Goal: Task Accomplishment & Management: Complete application form

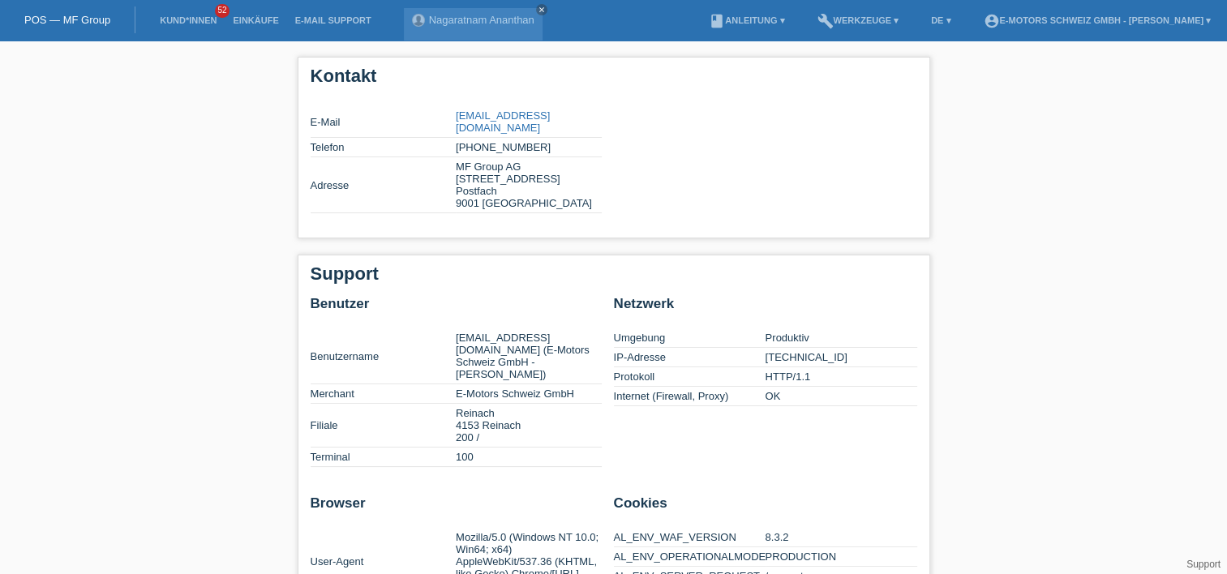
click at [230, 122] on div "Kontakt E-Mail partner@mfgroup.ch Telefon +41 58 806 06 31 Adresse MF Group AG …" at bounding box center [613, 533] width 1227 height 985
click at [195, 19] on link "Kund*innen" at bounding box center [188, 20] width 73 height 10
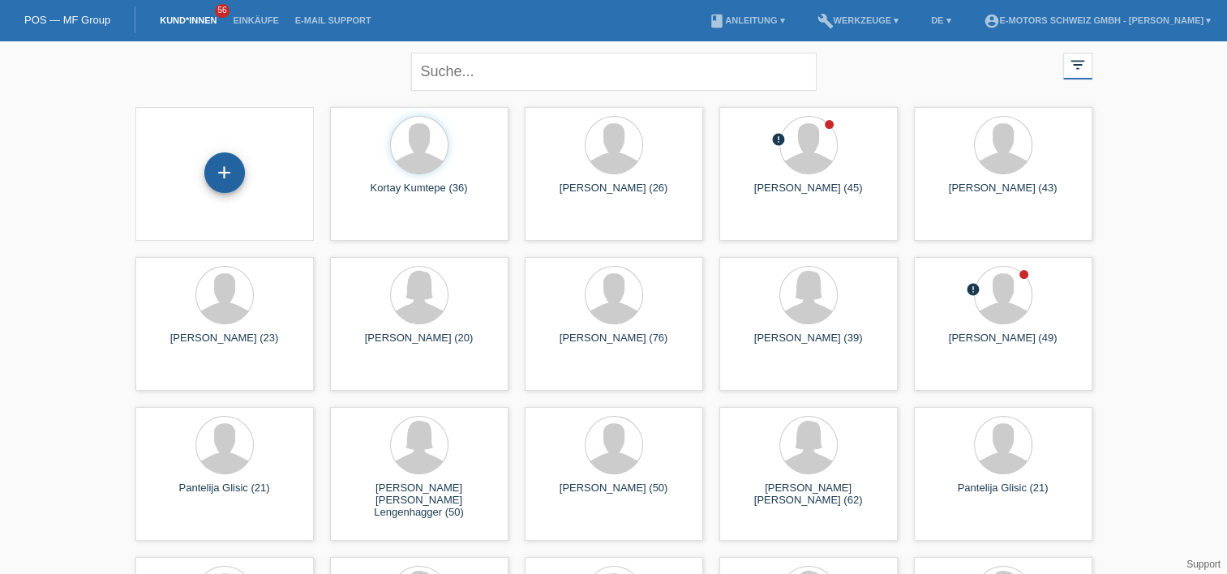
click at [221, 177] on div "+" at bounding box center [224, 172] width 41 height 41
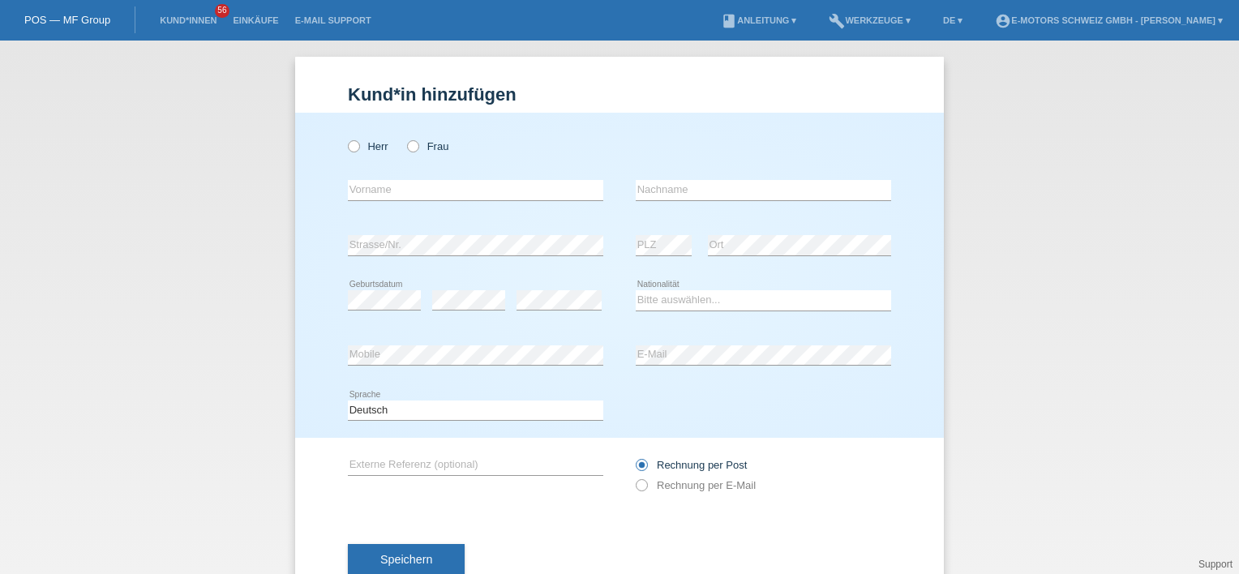
click at [403, 139] on div "Herr Frau" at bounding box center [476, 146] width 256 height 33
click at [405, 138] on icon at bounding box center [405, 138] width 0 height 0
click at [407, 146] on input "Frau" at bounding box center [412, 145] width 11 height 11
radio input "true"
click at [394, 190] on input "text" at bounding box center [476, 190] width 256 height 20
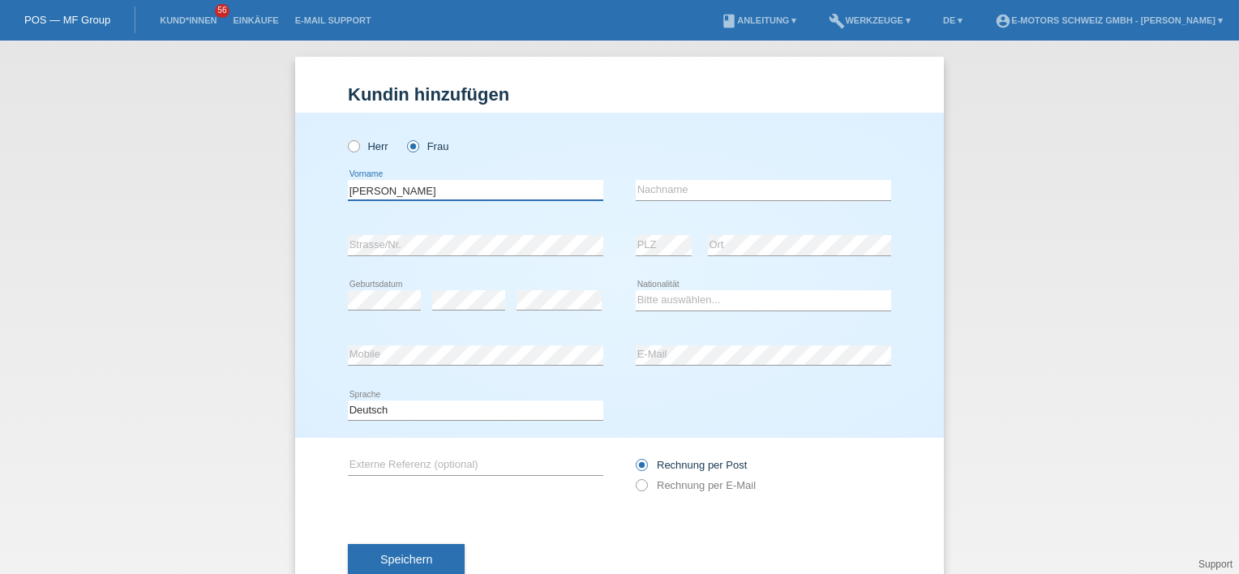
type input "[PERSON_NAME]"
click at [655, 185] on input "text" at bounding box center [764, 190] width 256 height 20
type input "Barbu"
click at [672, 295] on select "Bitte auswählen... Schweiz Deutschland Liechtenstein Österreich ------------ Af…" at bounding box center [764, 299] width 256 height 19
click at [775, 408] on div "Deutsch Français Italiano English error Sprache" at bounding box center [619, 411] width 543 height 55
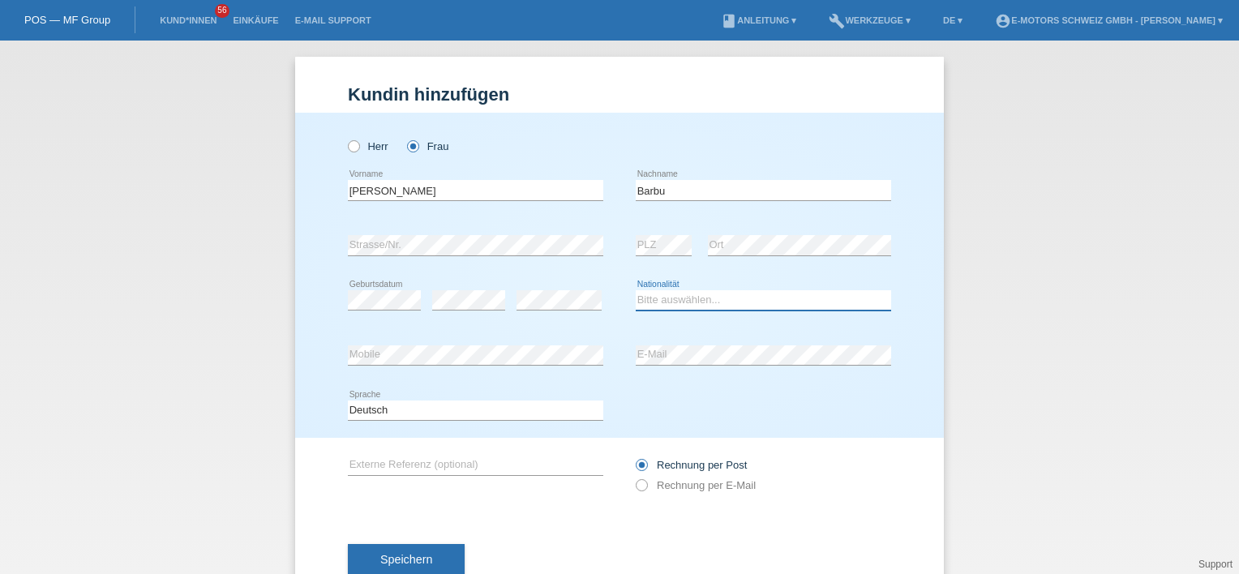
click at [681, 298] on select "Bitte auswählen... Schweiz Deutschland Liechtenstein Österreich ------------ Af…" at bounding box center [764, 299] width 256 height 19
select select "RO"
click at [636, 290] on select "Bitte auswählen... Schweiz Deutschland Liechtenstein Österreich ------------ Af…" at bounding box center [764, 299] width 256 height 19
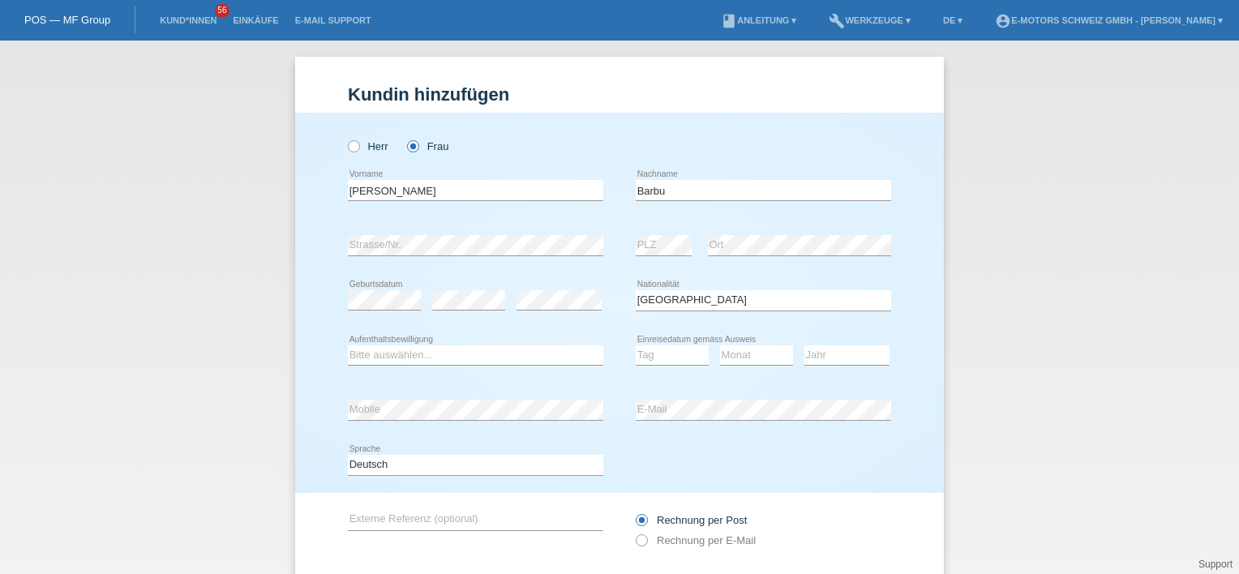
click at [445, 341] on div "Bitte auswählen... C B B - Flüchtlingsstatus Andere error Aufenthaltsbewilligung" at bounding box center [476, 356] width 256 height 55
click at [443, 351] on select "Bitte auswählen... C B B - Flüchtlingsstatus Andere" at bounding box center [476, 355] width 256 height 19
select select "B"
click at [348, 346] on select "Bitte auswählen... C B B - Flüchtlingsstatus Andere" at bounding box center [476, 355] width 256 height 19
click at [672, 350] on select "Tag 01 02 03 04 05 06 07 08 09 10 11" at bounding box center [672, 355] width 73 height 19
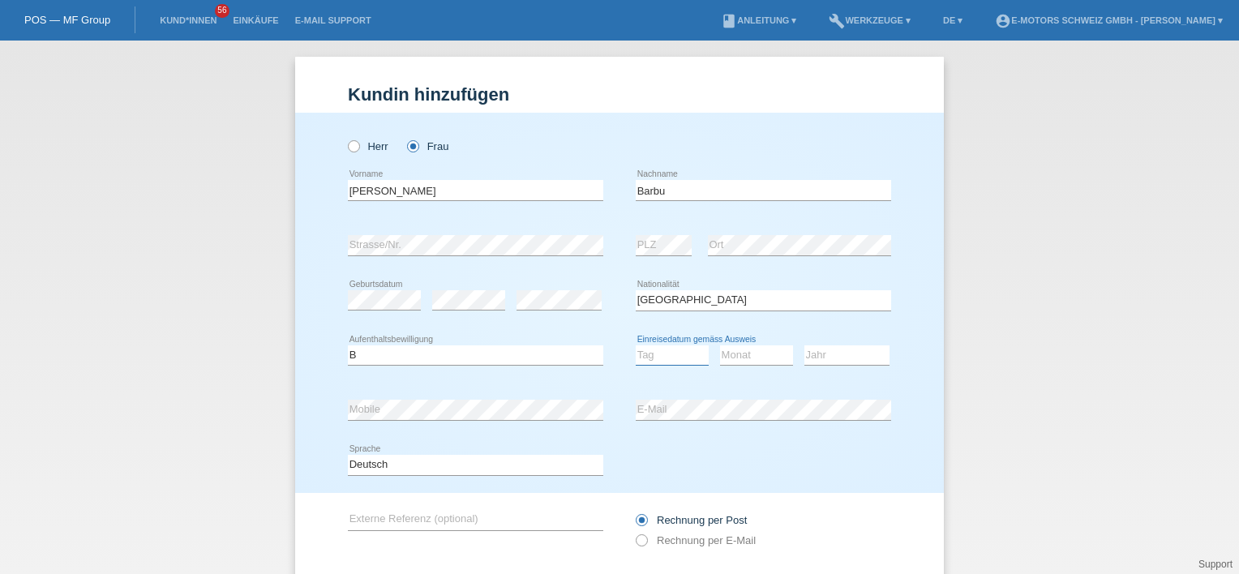
select select "01"
click at [636, 346] on select "Tag 01 02 03 04 05 06 07 08 09 10 11" at bounding box center [672, 355] width 73 height 19
click at [739, 359] on select "Monat 01 02 03 04 05 06 07 08 09 10 11" at bounding box center [756, 355] width 73 height 19
select select "06"
click at [720, 346] on select "Monat 01 02 03 04 05 06 07 08 09 10 11" at bounding box center [756, 355] width 73 height 19
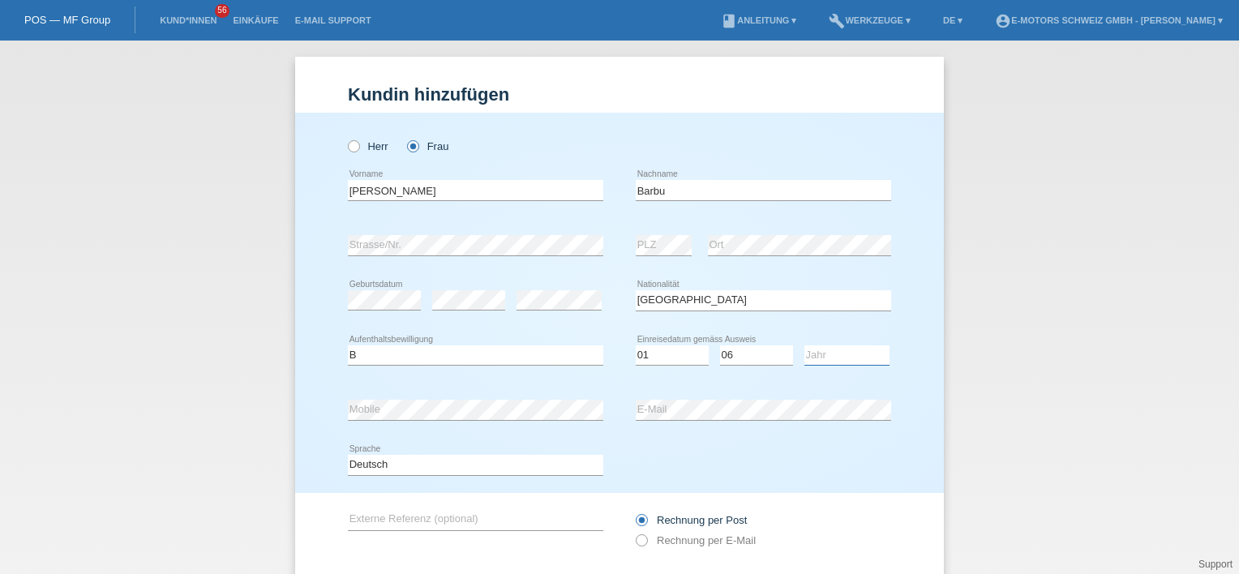
click at [805, 357] on select "Jahr 2025 2024 2023 2022 2021 2020 2019 2018 2017 2016 2015 2014 2013 2012 2011…" at bounding box center [847, 355] width 85 height 19
select select "2021"
click at [805, 346] on select "Jahr 2025 2024 2023 2022 2021 2020 2019 2018 2017 2016 2015 2014 2013 2012 2011…" at bounding box center [847, 355] width 85 height 19
click at [891, 489] on div "Herr Frau Adela Mariana error Vorname" at bounding box center [619, 303] width 649 height 380
click at [748, 104] on h1 "Kundin hinzufügen" at bounding box center [619, 94] width 543 height 20
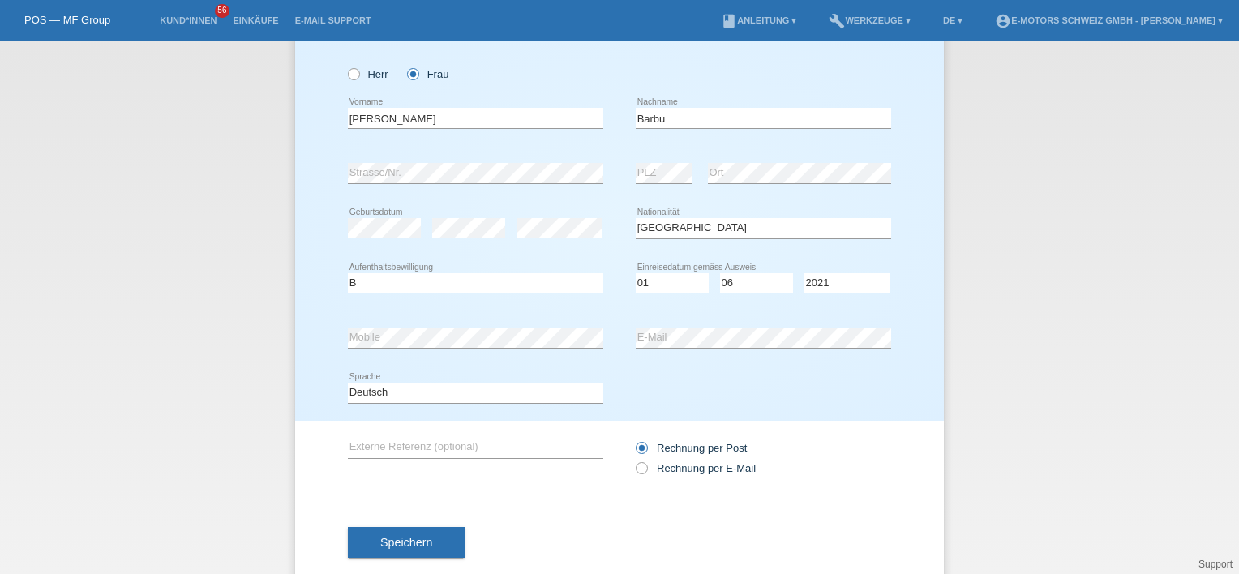
scroll to position [103, 0]
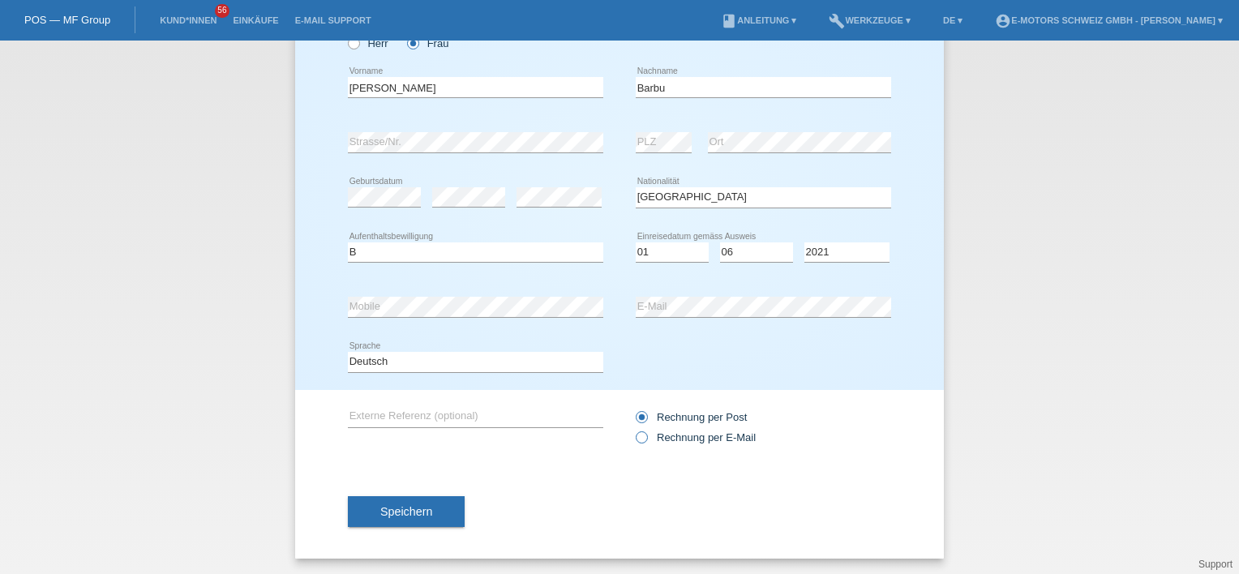
click at [633, 429] on icon at bounding box center [633, 429] width 0 height 0
click at [639, 438] on input "Rechnung per E-Mail" at bounding box center [641, 442] width 11 height 20
radio input "true"
click at [402, 516] on span "Speichern" at bounding box center [406, 511] width 52 height 13
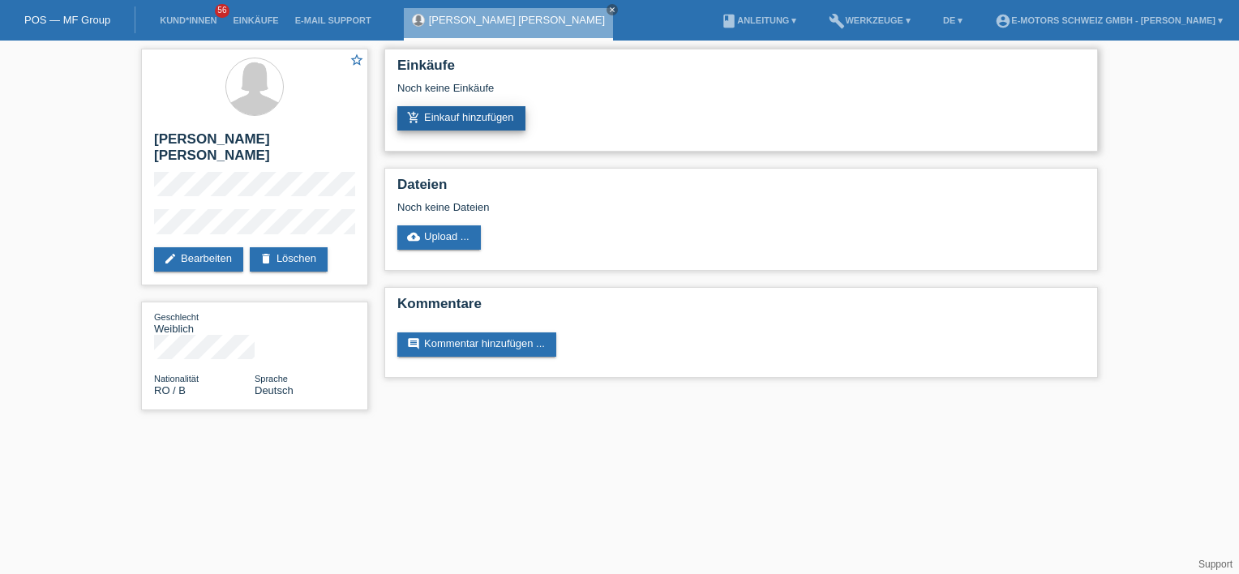
click at [503, 124] on link "add_shopping_cart Einkauf hinzufügen" at bounding box center [461, 118] width 128 height 24
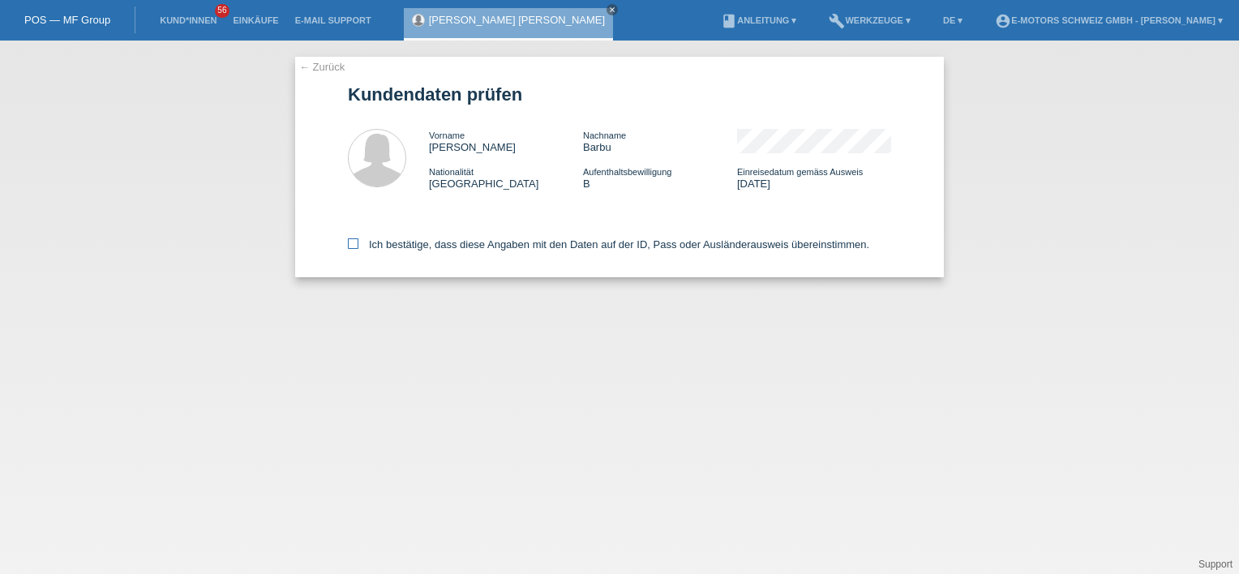
click at [380, 251] on label "Ich bestätige, dass diese Angaben mit den Daten auf der ID, Pass oder Ausländer…" at bounding box center [609, 244] width 522 height 12
click at [359, 249] on input "Ich bestätige, dass diese Angaben mit den Daten auf der ID, Pass oder Ausländer…" at bounding box center [353, 243] width 11 height 11
checkbox input "true"
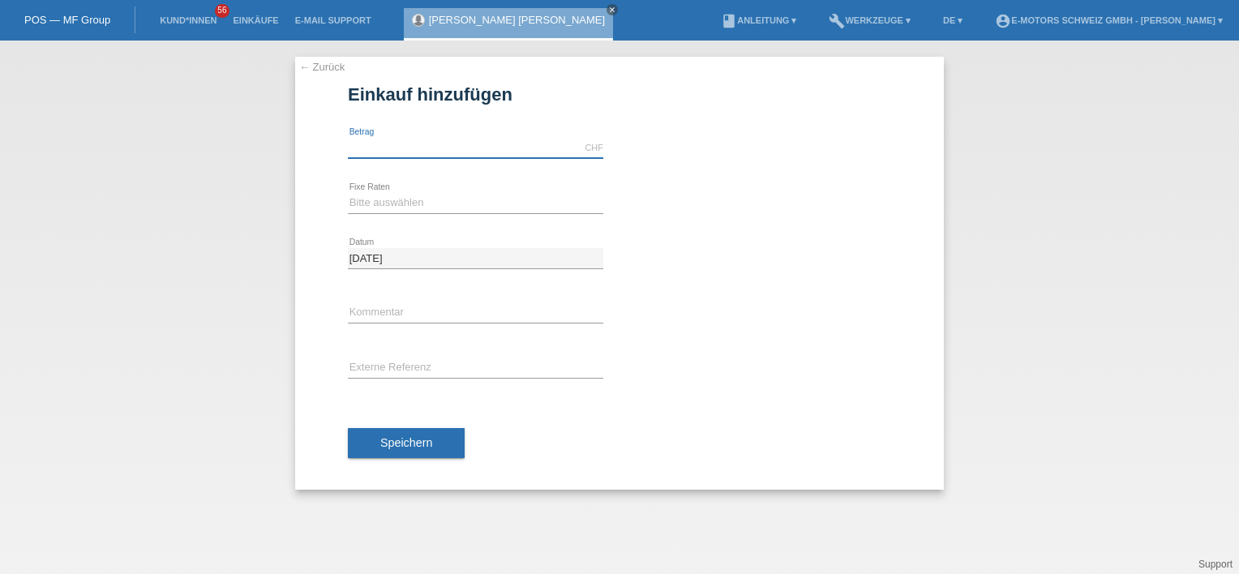
click at [384, 147] on input "text" at bounding box center [476, 148] width 256 height 20
type input "3490.00"
click at [761, 171] on div "3490.00 CHF error [GEOGRAPHIC_DATA]" at bounding box center [619, 148] width 543 height 55
click at [387, 193] on select "Bitte auswählen 12 Raten 24 Raten 36 Raten 48 Raten" at bounding box center [476, 202] width 256 height 19
click at [348, 193] on select "Bitte auswählen 12 Raten 24 Raten 36 Raten 48 Raten" at bounding box center [476, 202] width 256 height 19
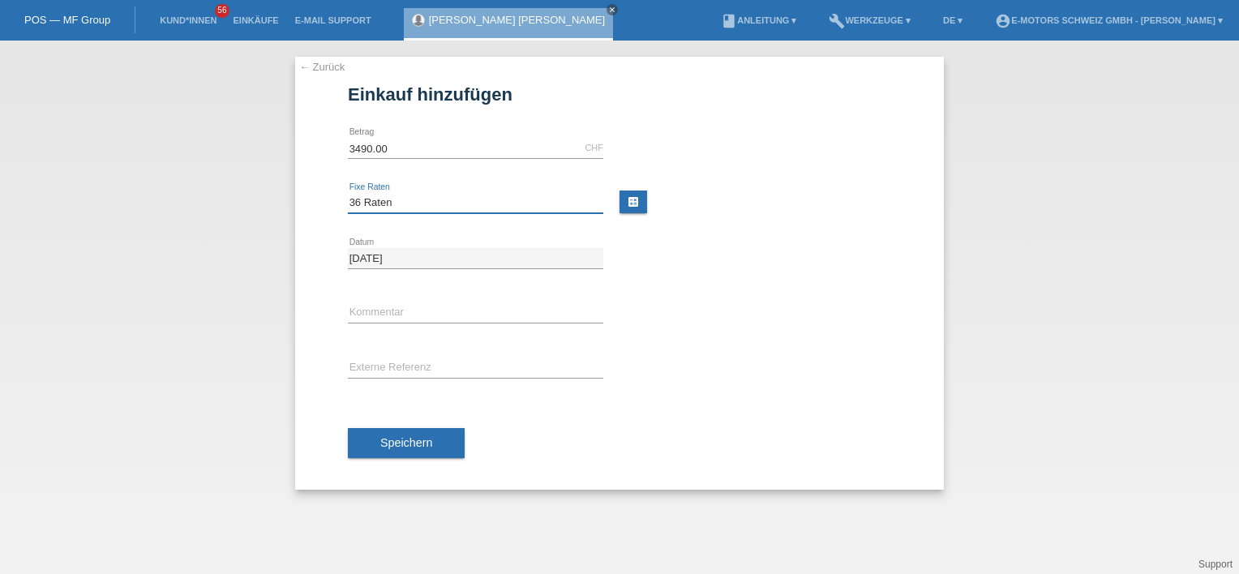
click at [395, 211] on select "Bitte auswählen 12 Raten 24 Raten 36 Raten 48 Raten" at bounding box center [476, 202] width 256 height 19
select select "214"
click at [348, 193] on select "Bitte auswählen 12 Raten 24 Raten 36 Raten 48 Raten" at bounding box center [476, 202] width 256 height 19
click at [754, 314] on div "error Kommentar" at bounding box center [619, 313] width 543 height 55
click at [397, 310] on input "text" at bounding box center [476, 313] width 256 height 20
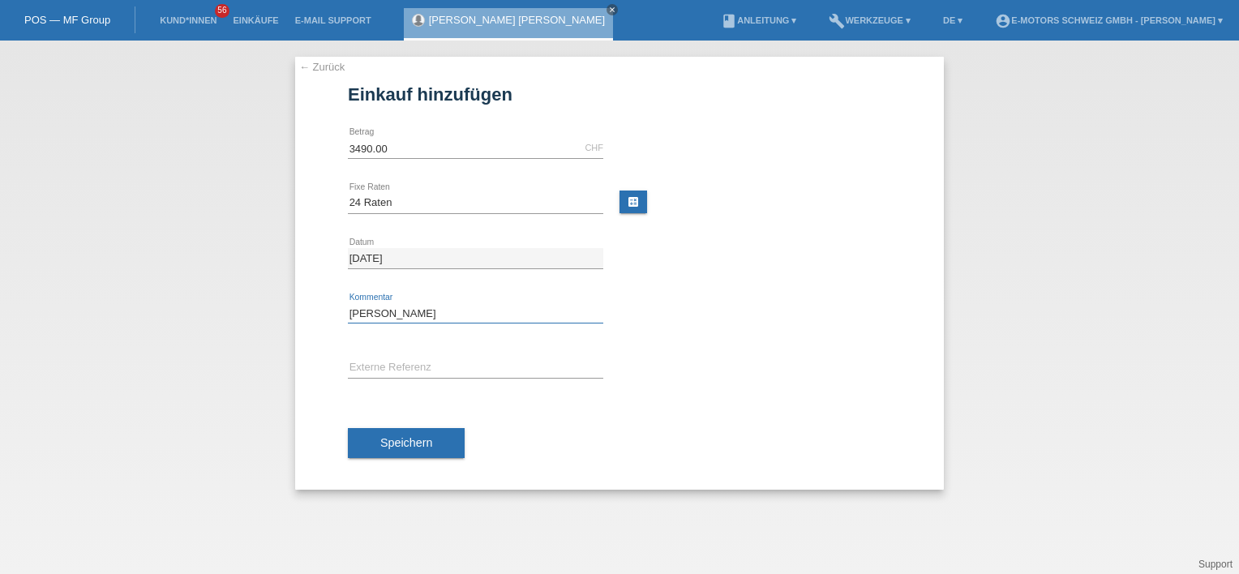
type input "[PERSON_NAME]"
click at [662, 315] on div "Yannik error Kommentar" at bounding box center [619, 313] width 543 height 55
click at [414, 438] on span "Speichern" at bounding box center [406, 442] width 52 height 13
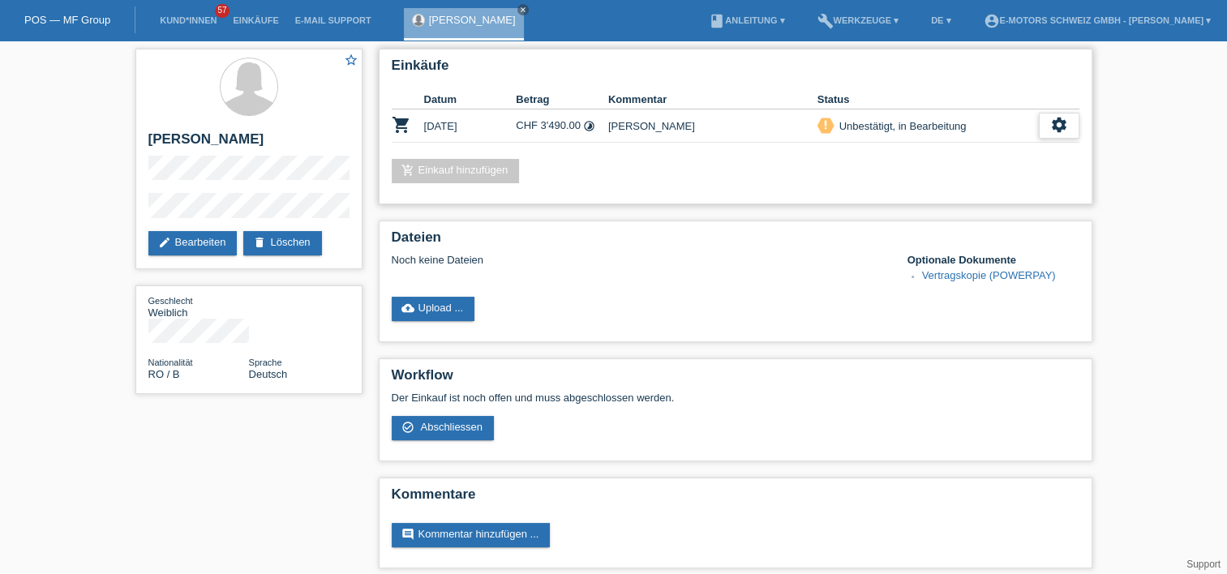
click at [1056, 125] on icon "settings" at bounding box center [1059, 125] width 18 height 18
click at [1077, 155] on div "Einkäufe Datum Betrag Kommentar Status shopping_cart [DATE] CHF 3'490.00 timela…" at bounding box center [736, 127] width 714 height 156
click at [1067, 136] on div "settings" at bounding box center [1059, 126] width 41 height 26
click at [1051, 123] on icon "settings" at bounding box center [1059, 125] width 18 height 18
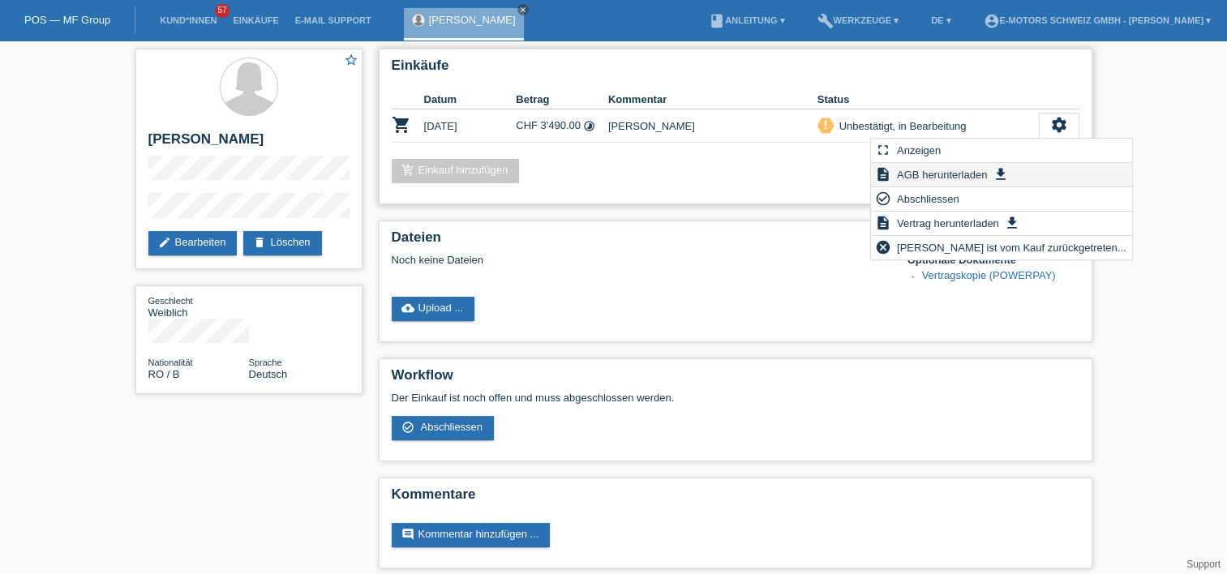
click at [925, 168] on span "AGB herunterladen" at bounding box center [942, 174] width 95 height 19
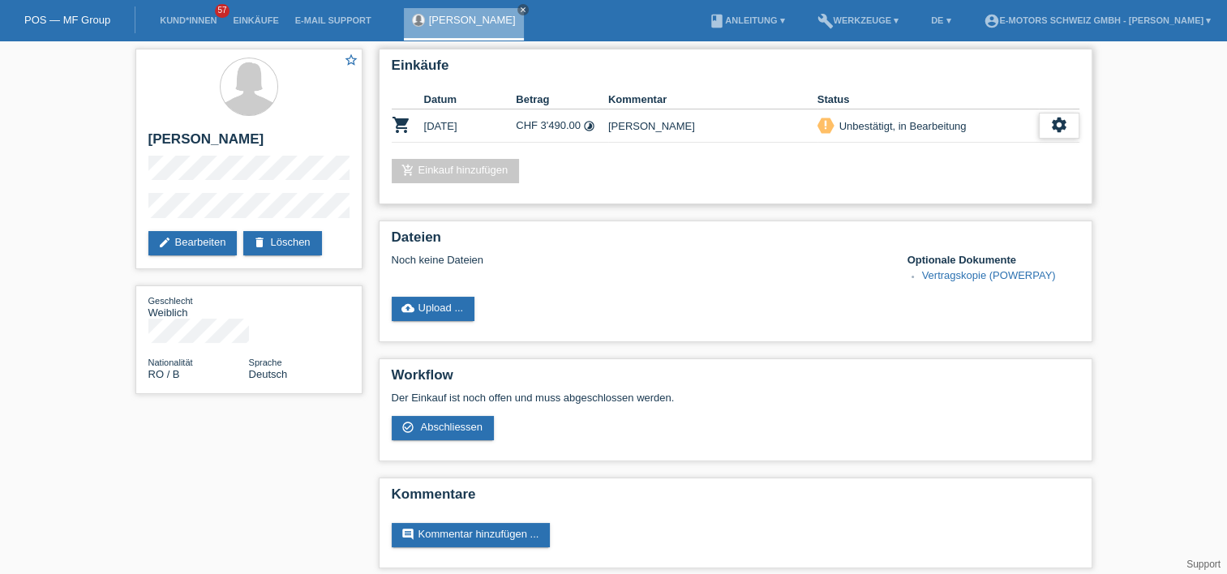
click at [1062, 127] on icon "settings" at bounding box center [1059, 125] width 18 height 18
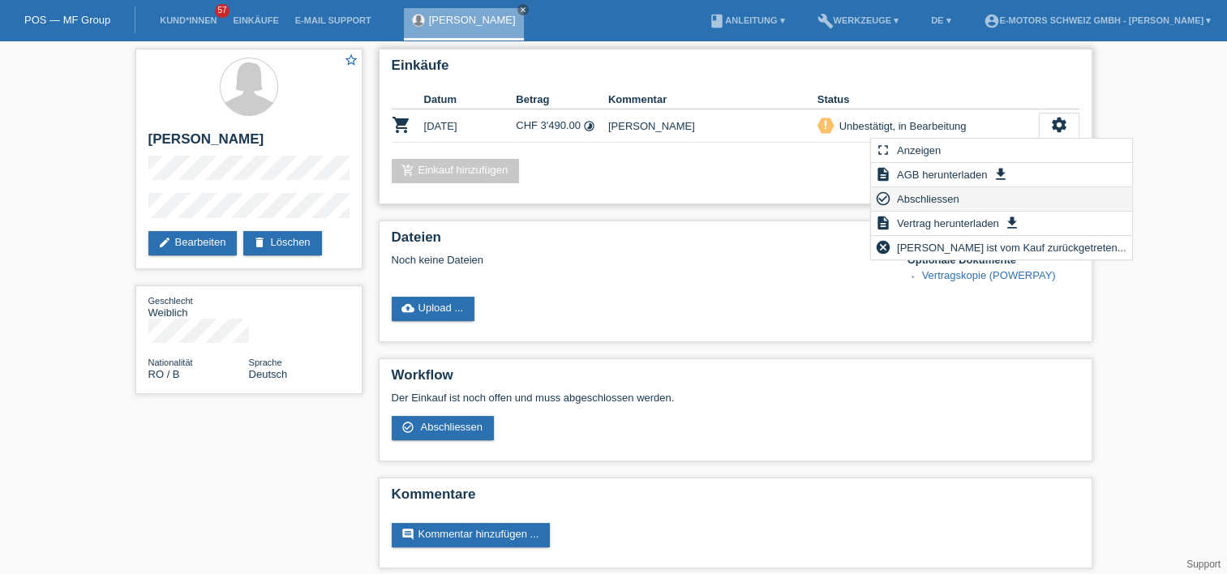
click at [930, 195] on span "Abschliessen" at bounding box center [928, 198] width 67 height 19
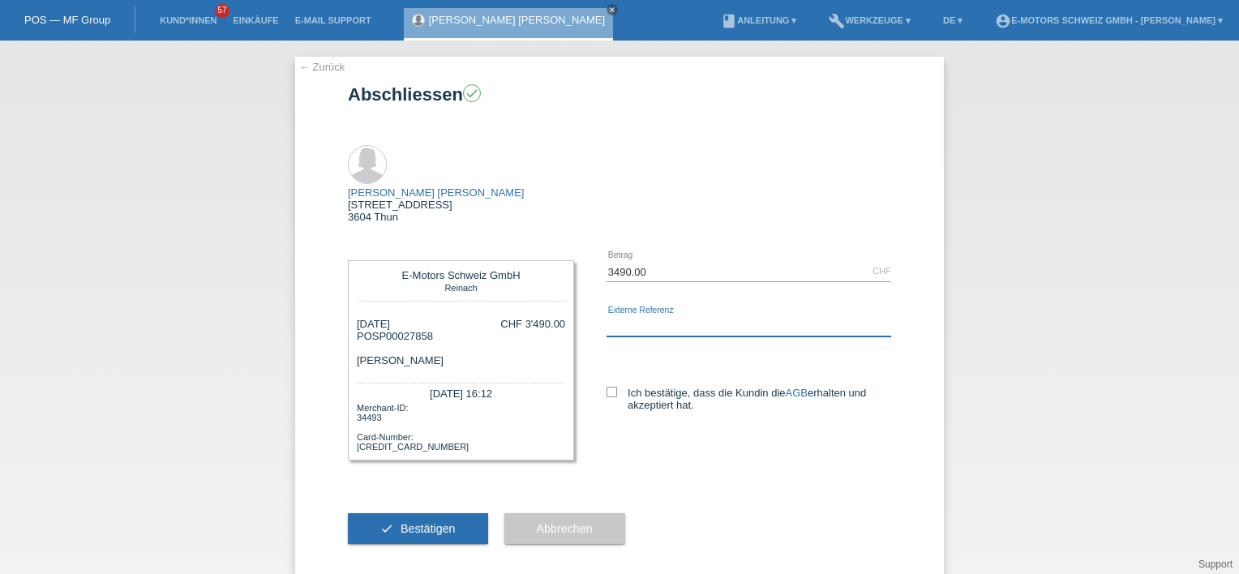
click at [675, 316] on input "text" at bounding box center [749, 326] width 285 height 20
drag, startPoint x: 432, startPoint y: 492, endPoint x: 614, endPoint y: 447, distance: 187.3
click at [614, 482] on div "check Bestätigen Abbrechen" at bounding box center [619, 529] width 543 height 94
click at [619, 387] on label "Ich bestätige, dass die Kundin die AGB erhalten und akzeptiert hat." at bounding box center [749, 399] width 285 height 24
click at [617, 387] on input "Ich bestätige, dass die Kundin die AGB erhalten und akzeptiert hat." at bounding box center [612, 392] width 11 height 11
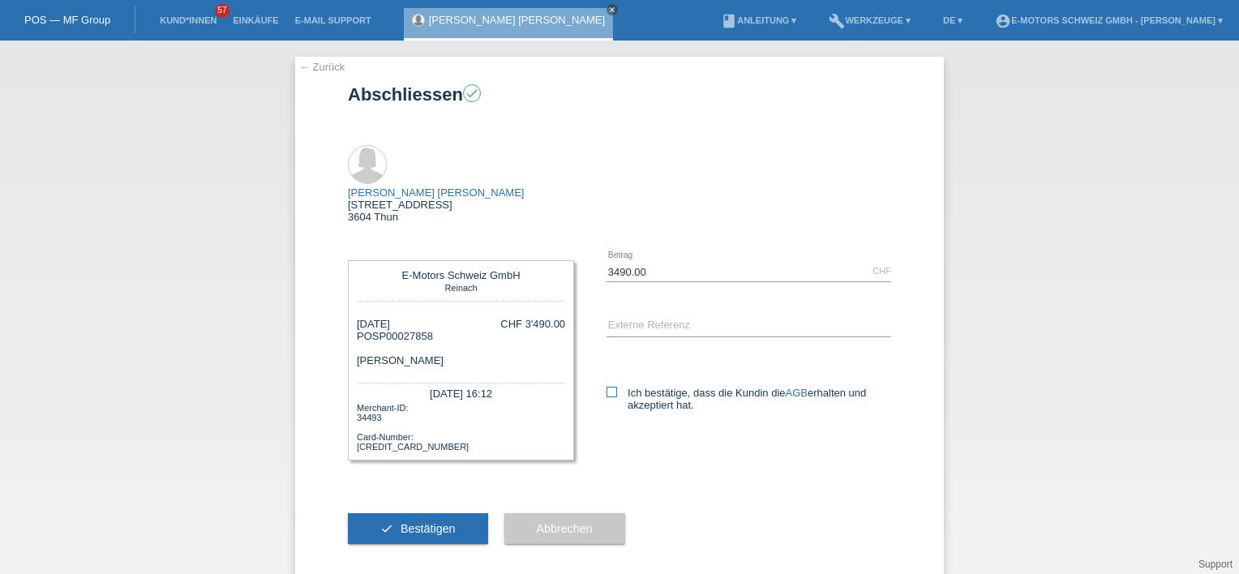
checkbox input "true"
click at [402, 522] on span "Bestätigen" at bounding box center [428, 528] width 55 height 13
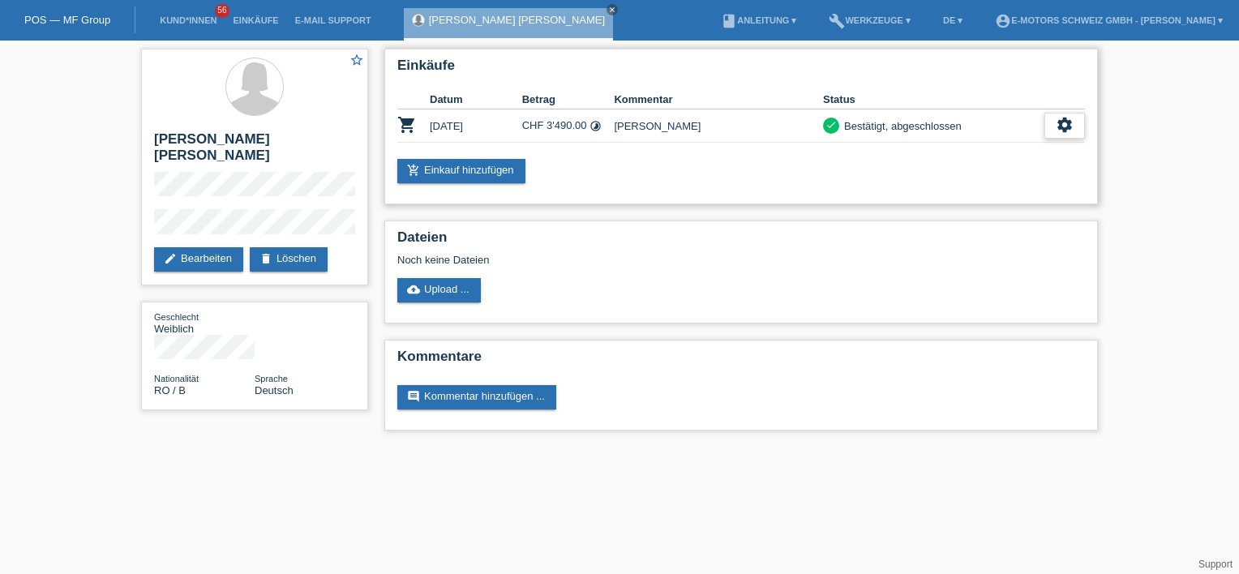
click at [1067, 136] on div "settings" at bounding box center [1065, 126] width 41 height 26
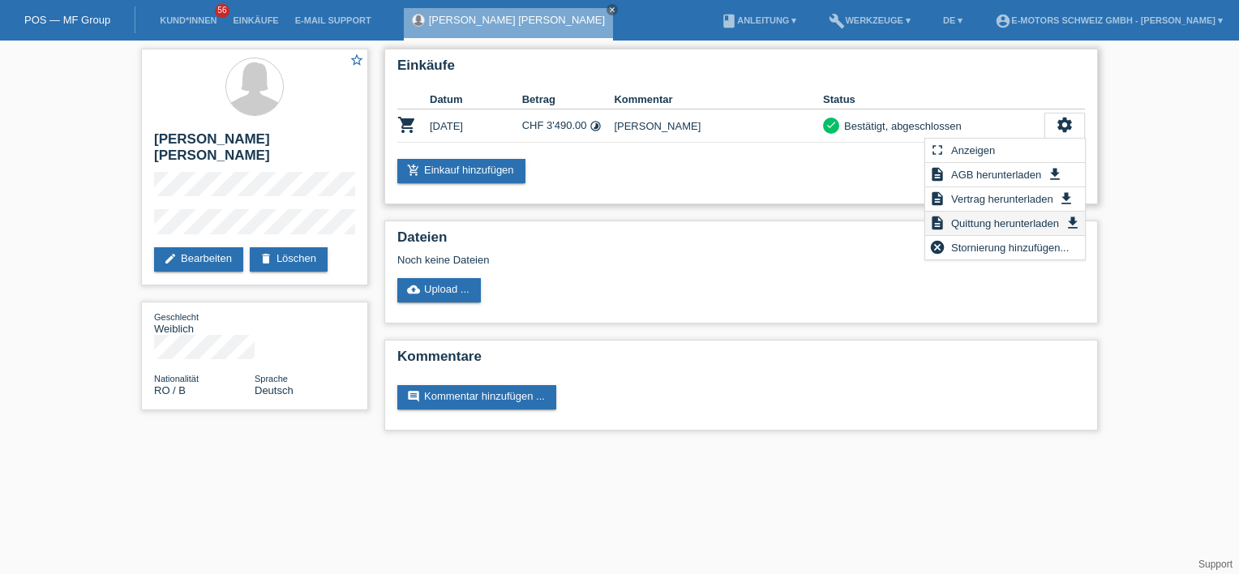
click at [990, 222] on span "Quittung herunterladen" at bounding box center [1005, 222] width 113 height 19
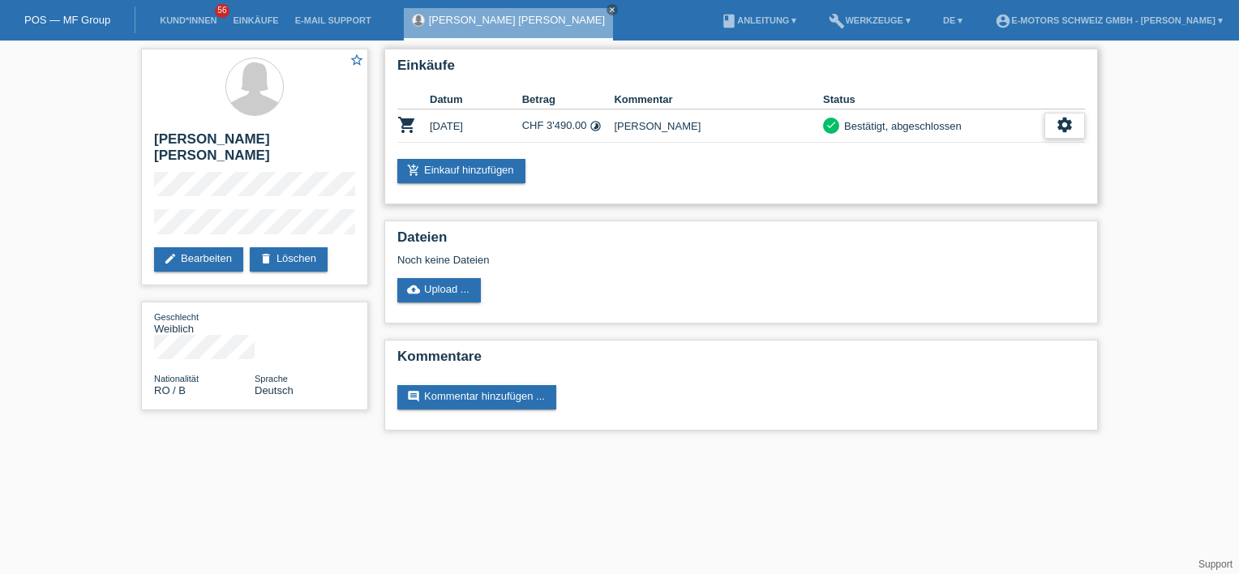
click at [1066, 134] on div "settings" at bounding box center [1065, 126] width 41 height 26
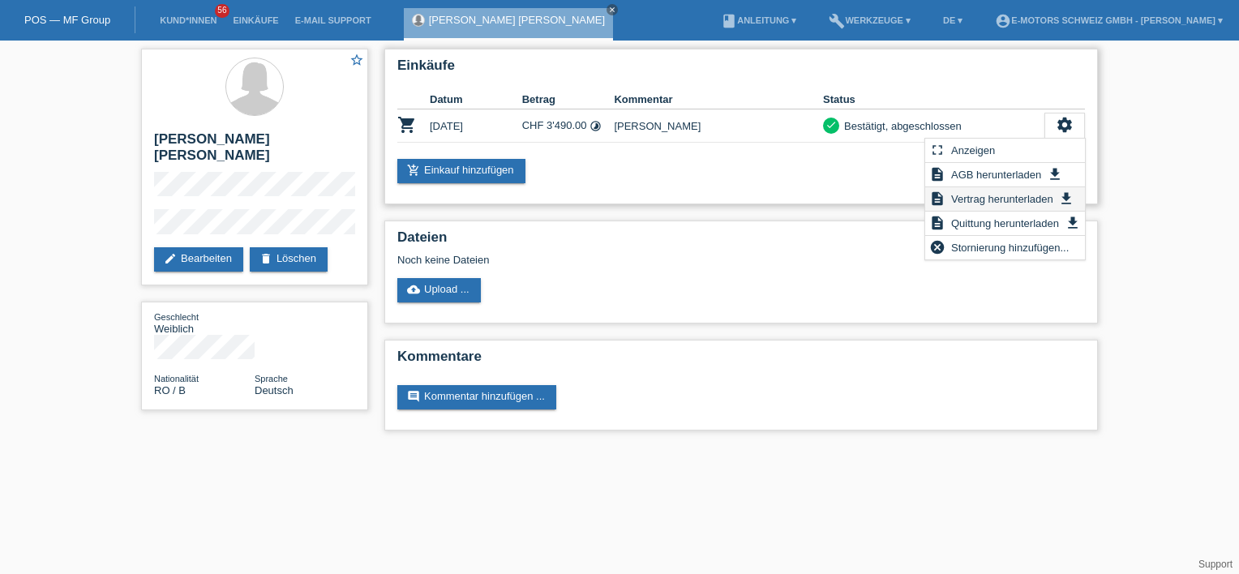
click at [999, 195] on span "Vertrag herunterladen" at bounding box center [1002, 198] width 107 height 19
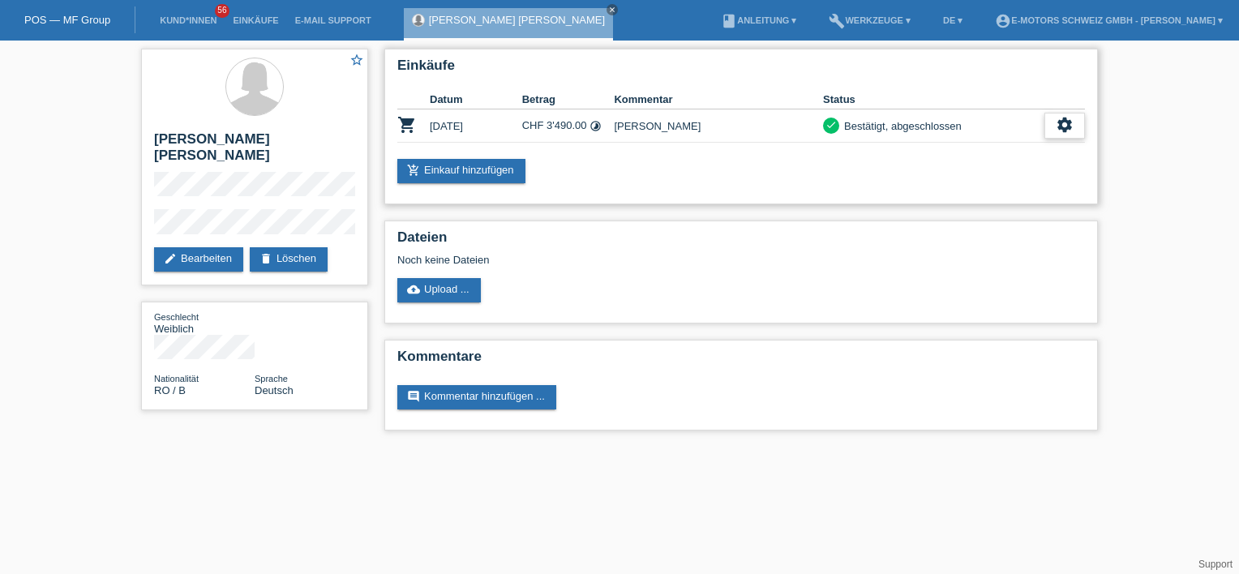
click at [1064, 127] on icon "settings" at bounding box center [1065, 125] width 18 height 18
